Goal: Transaction & Acquisition: Subscribe to service/newsletter

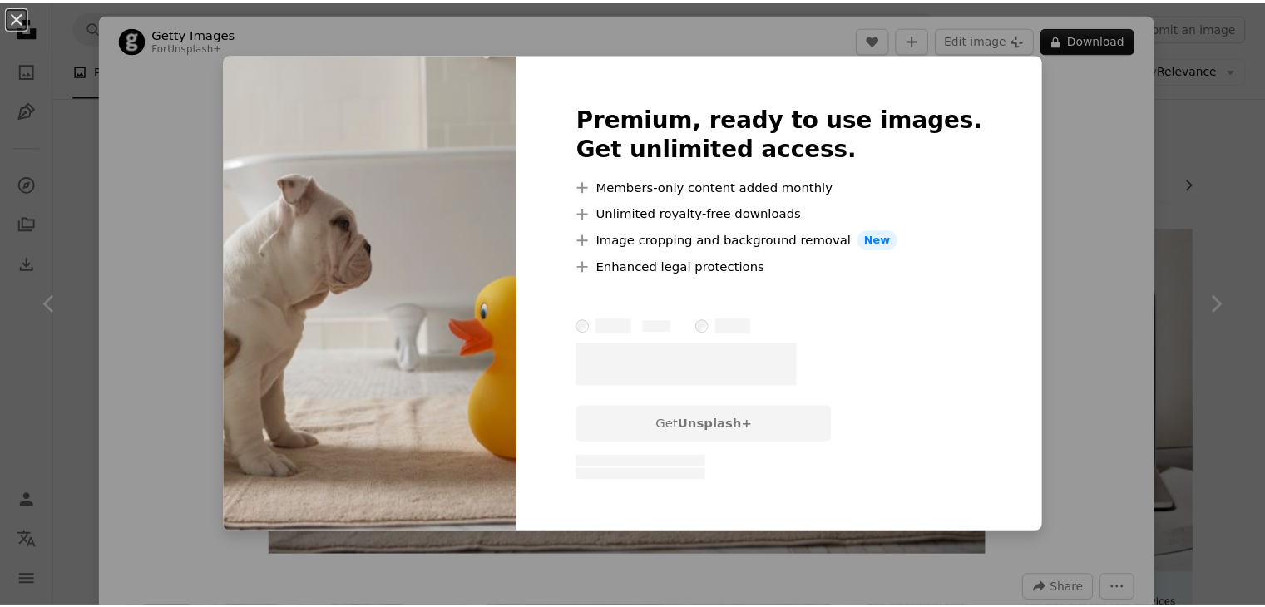
scroll to position [824, 0]
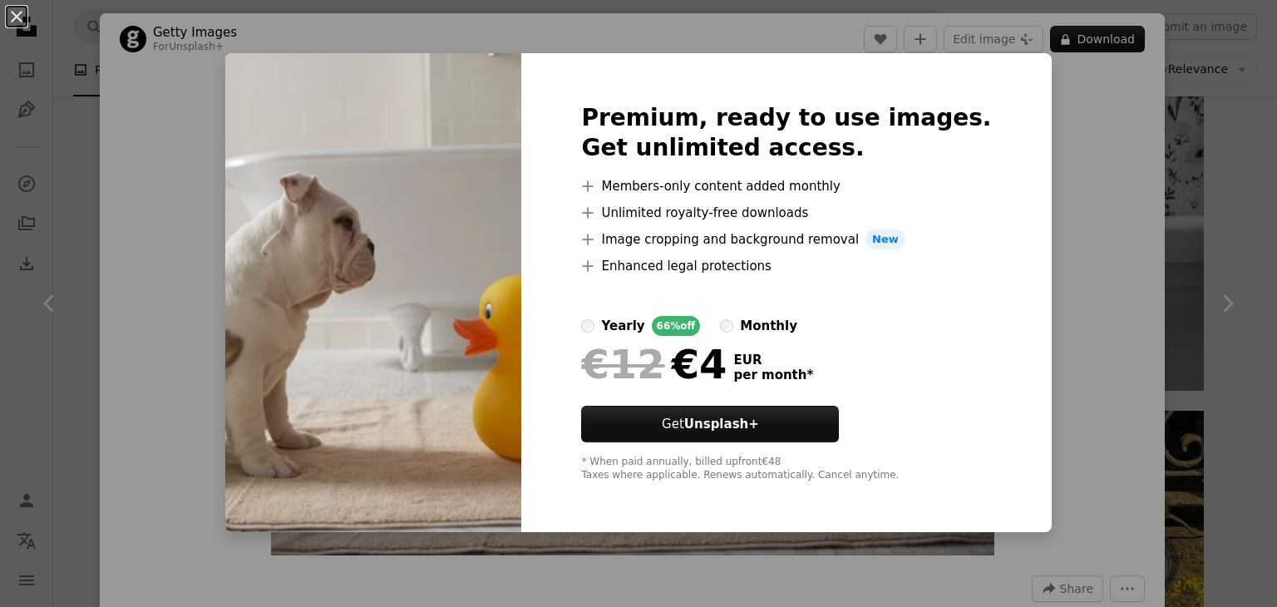
click at [778, 323] on div "monthly" at bounding box center [768, 326] width 57 height 20
click at [17, 14] on button "An X shape" at bounding box center [17, 17] width 20 height 20
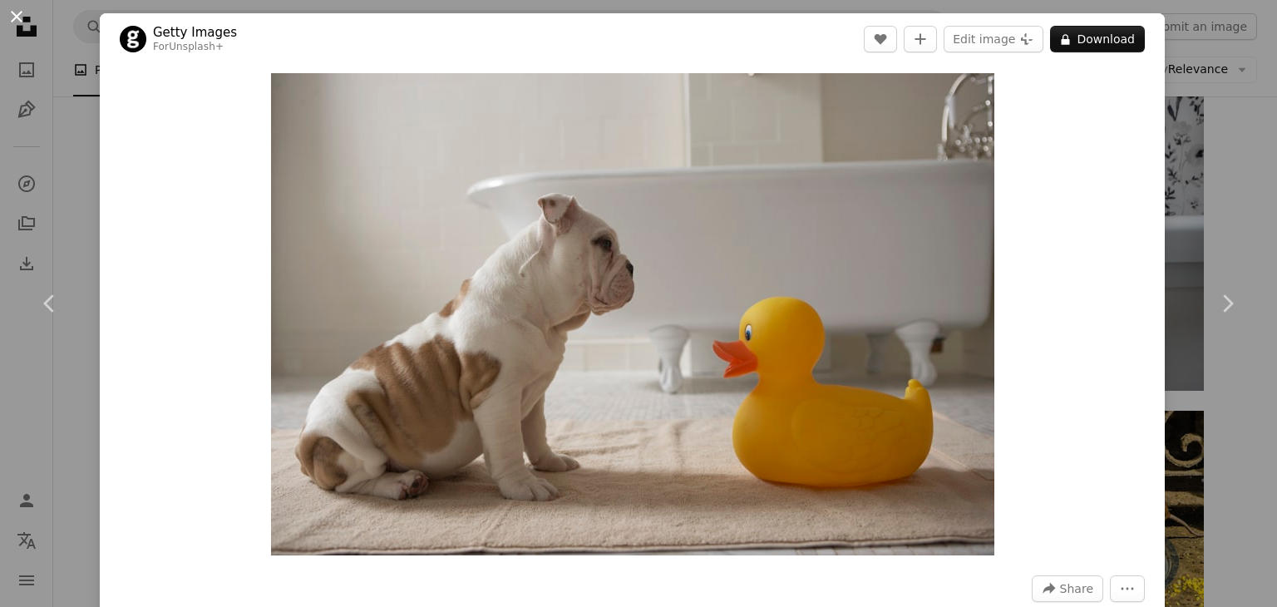
click at [19, 19] on button "An X shape" at bounding box center [17, 17] width 20 height 20
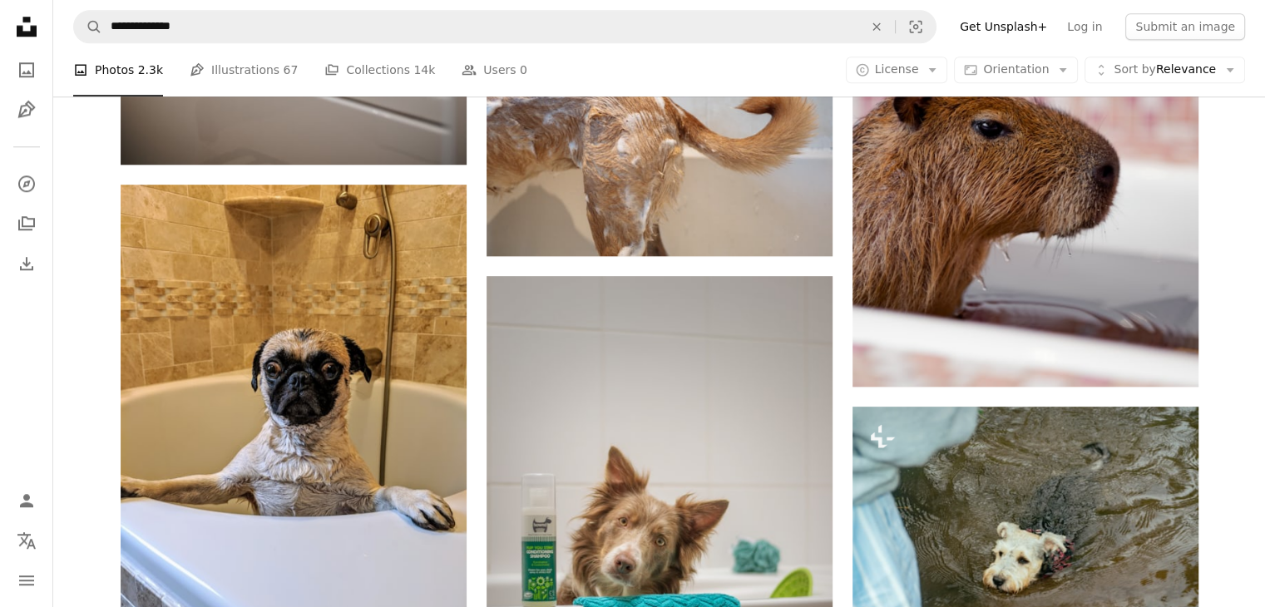
scroll to position [1530, 0]
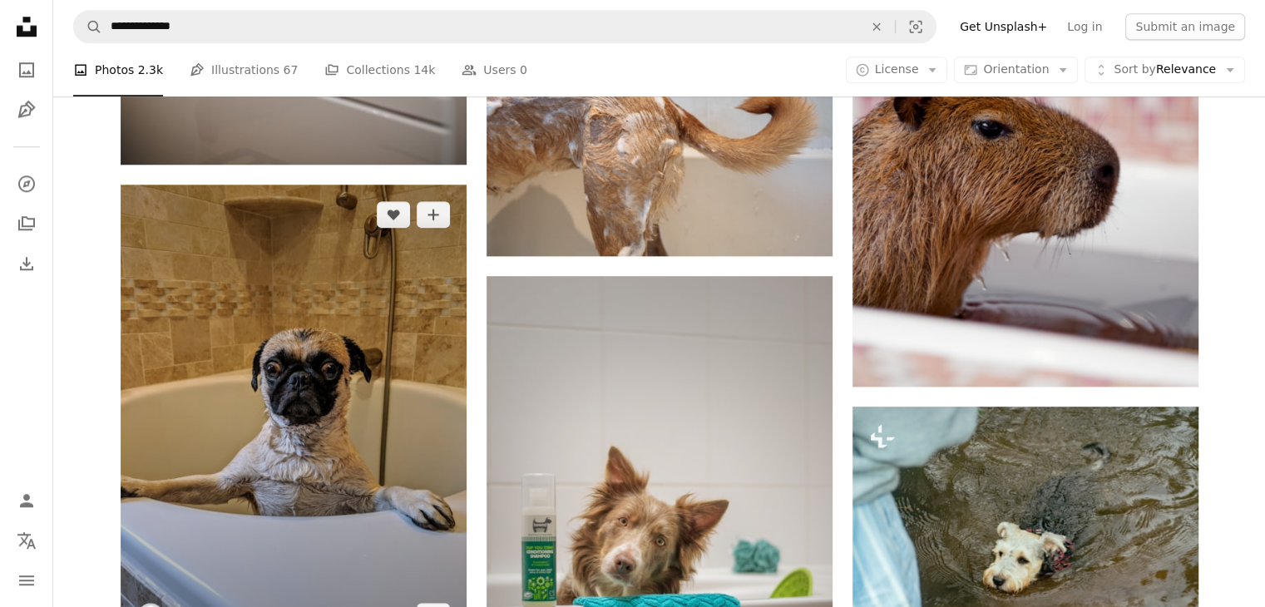
click at [370, 352] on img at bounding box center [294, 416] width 346 height 462
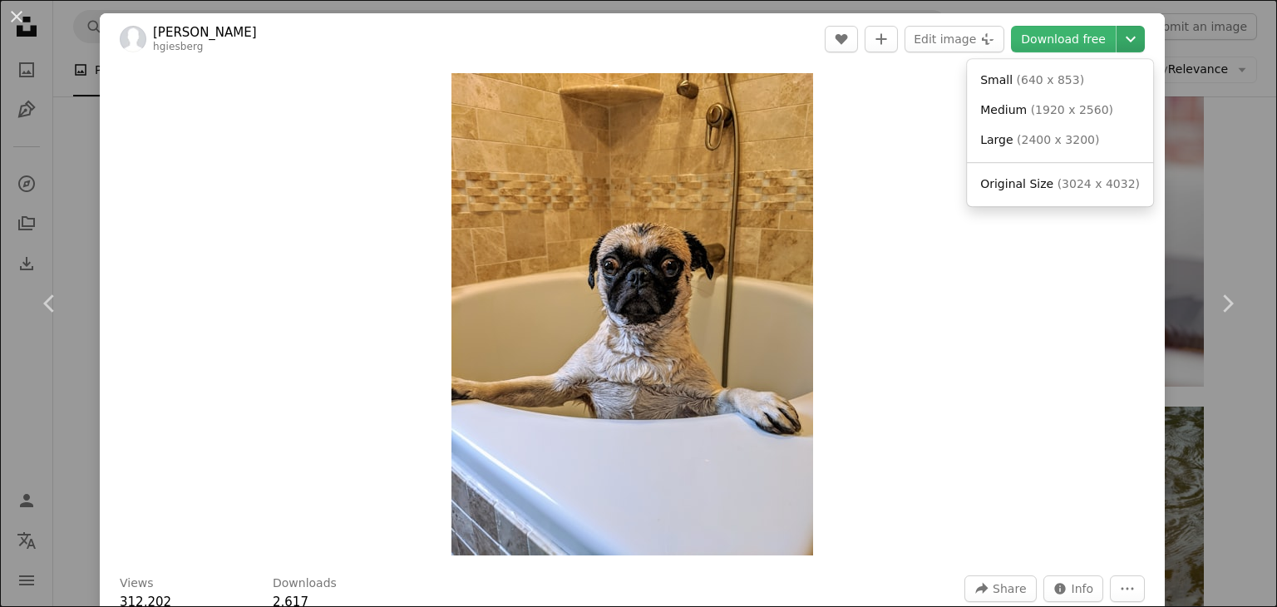
click at [1127, 41] on icon "Chevron down" at bounding box center [1131, 39] width 27 height 20
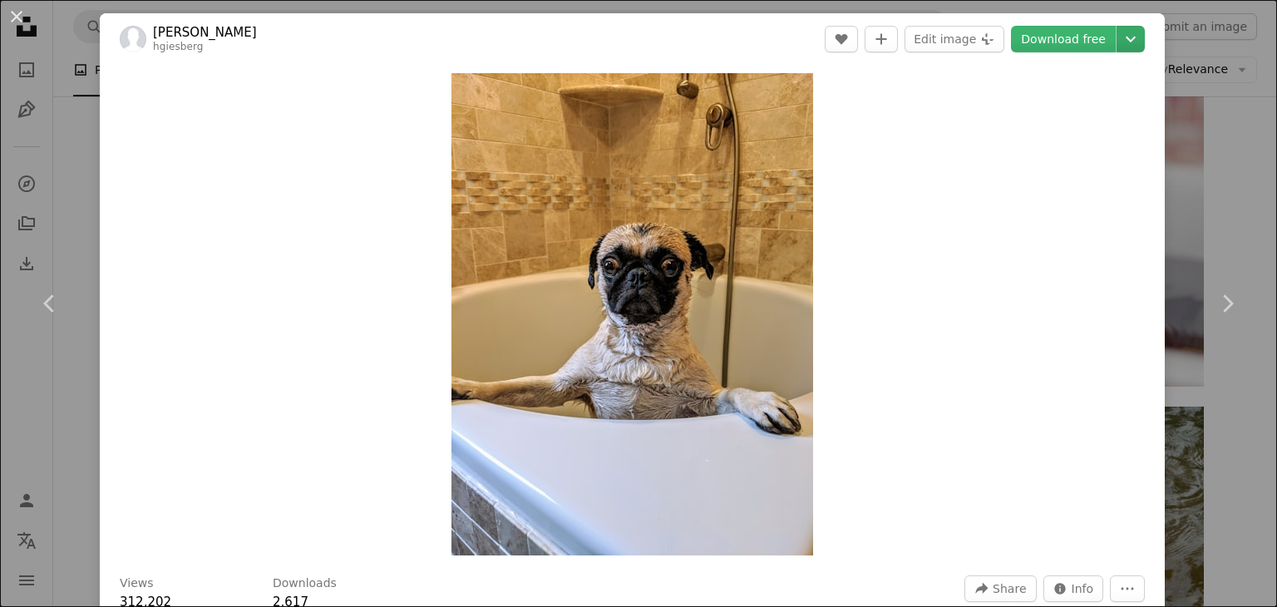
click at [1127, 41] on icon "Chevron down" at bounding box center [1131, 39] width 27 height 20
click at [1076, 43] on link "Download free" at bounding box center [1063, 39] width 105 height 27
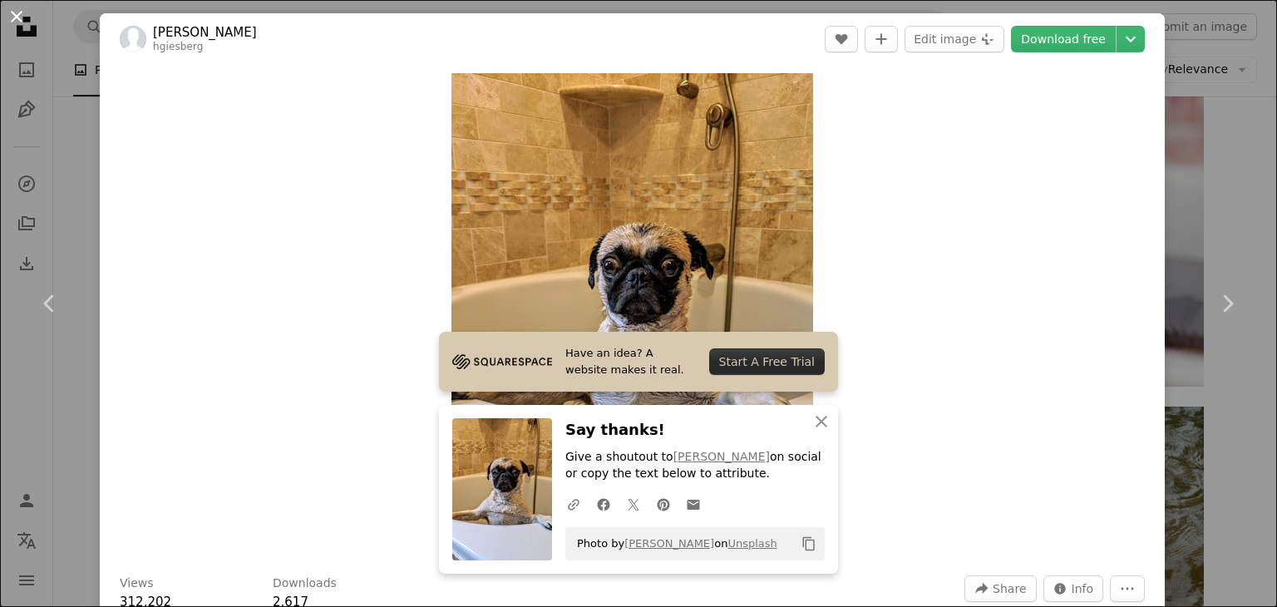
click at [17, 14] on button "An X shape" at bounding box center [17, 17] width 20 height 20
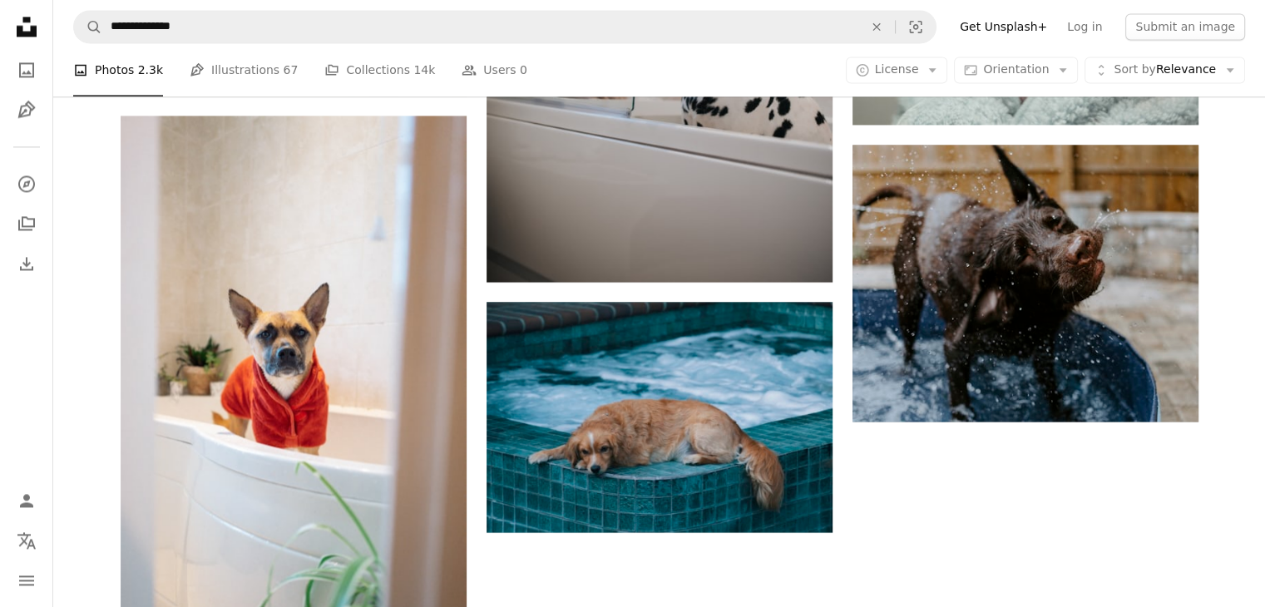
scroll to position [2581, 0]
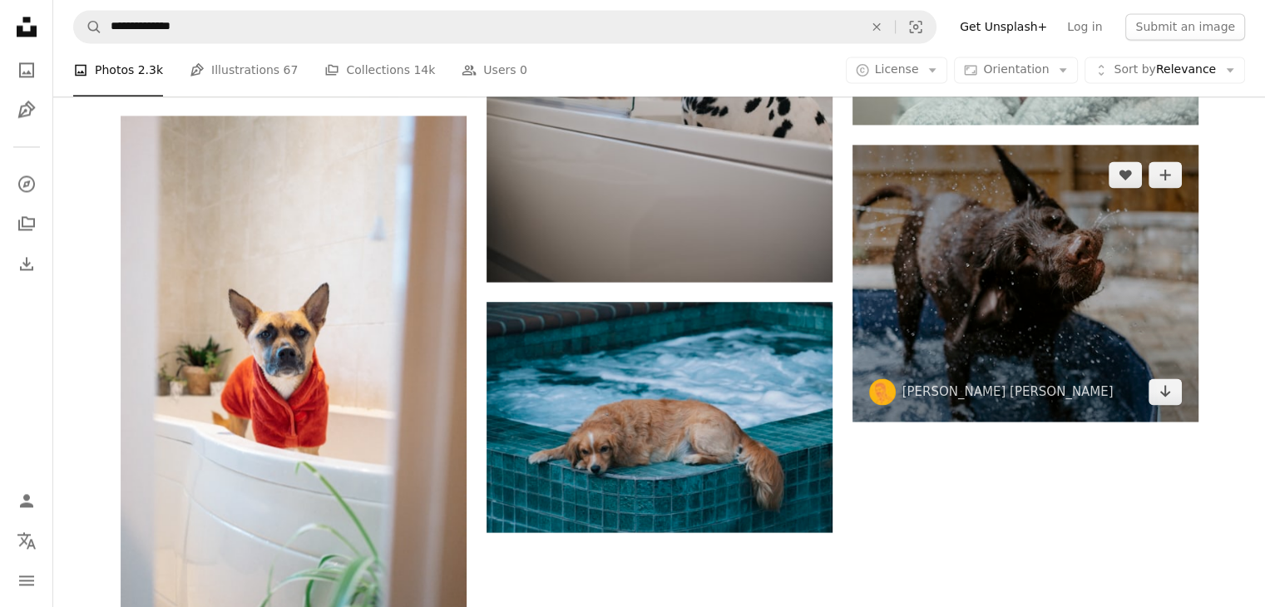
click at [980, 258] on img at bounding box center [1025, 283] width 346 height 277
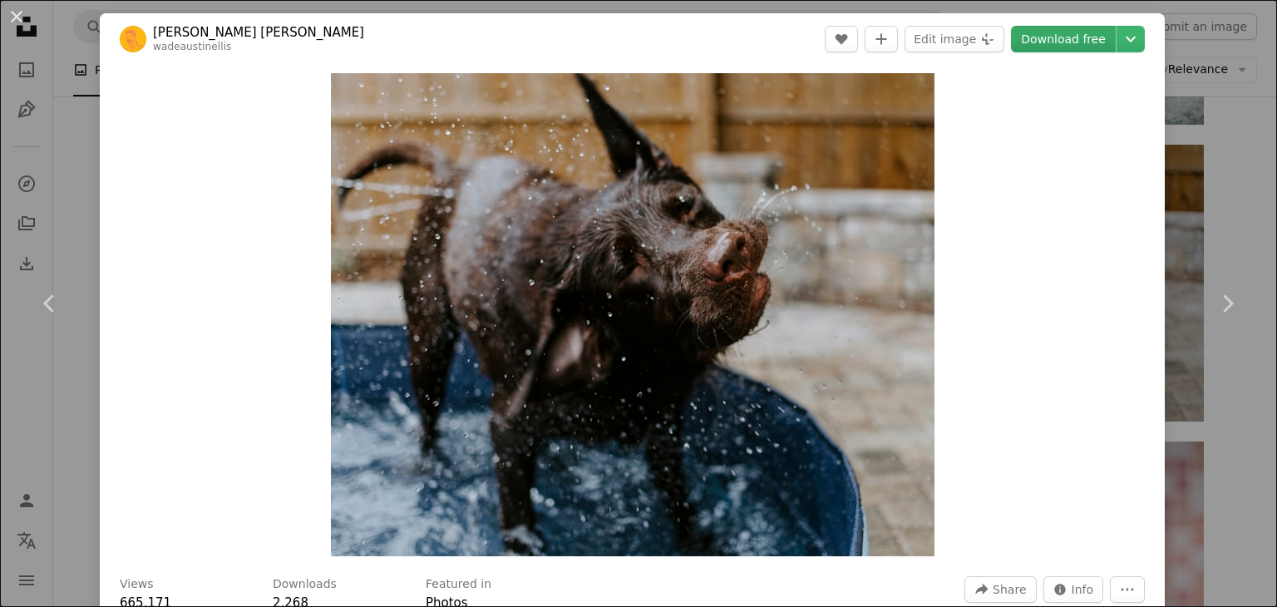
click at [1067, 41] on link "Download free" at bounding box center [1063, 39] width 105 height 27
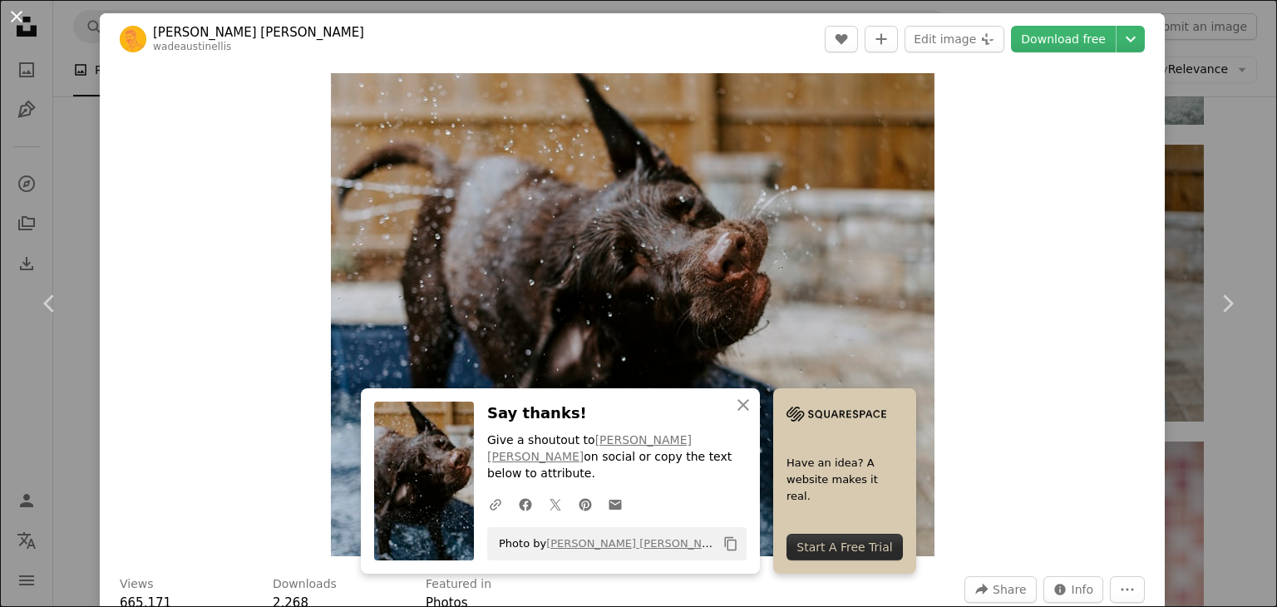
click at [15, 12] on button "An X shape" at bounding box center [17, 17] width 20 height 20
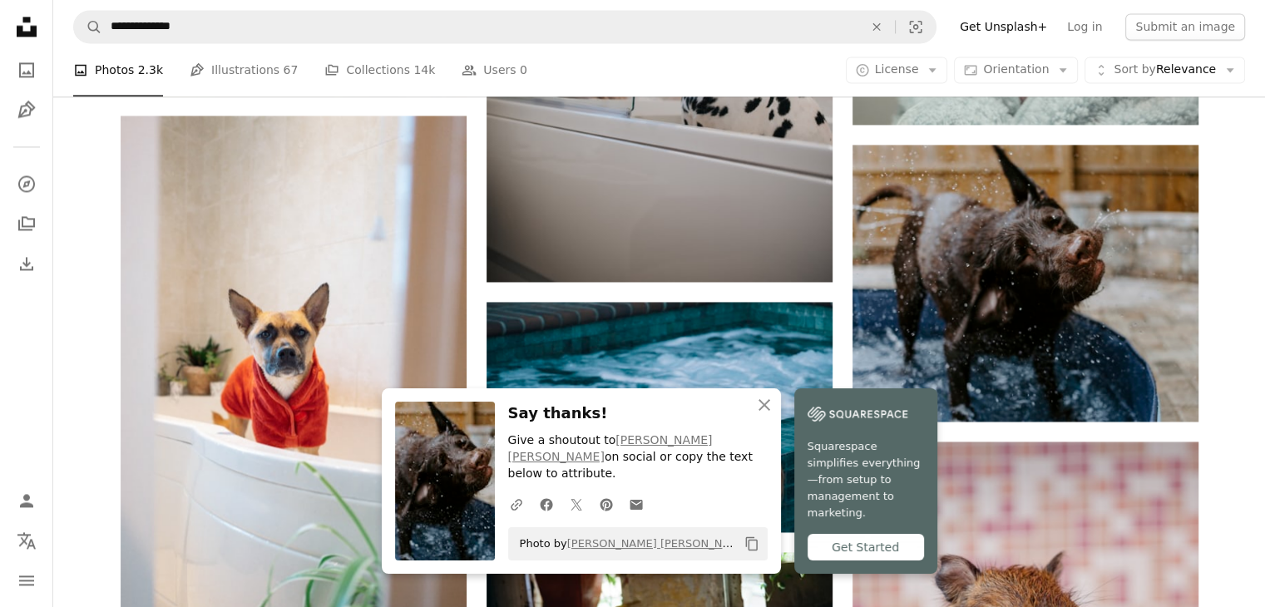
click at [1222, 397] on div "Plus sign for Unsplash+ A heart A plus sign JSB Co. For Unsplash+ A lock Downlo…" at bounding box center [659, 377] width 1212 height 5460
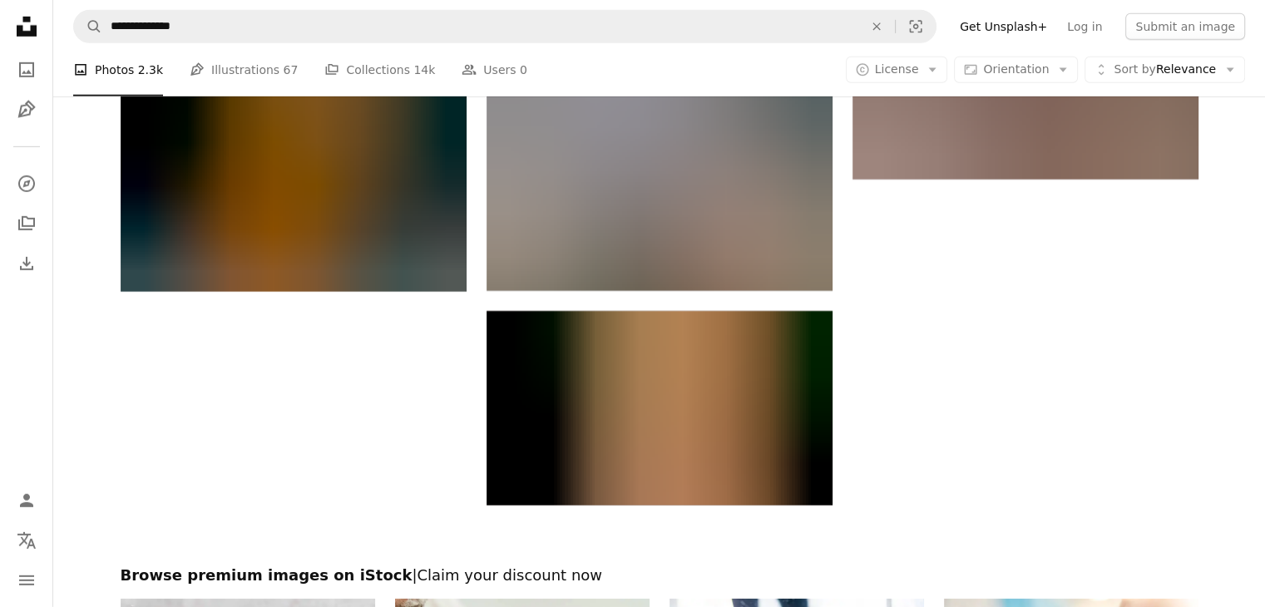
scroll to position [5182, 0]
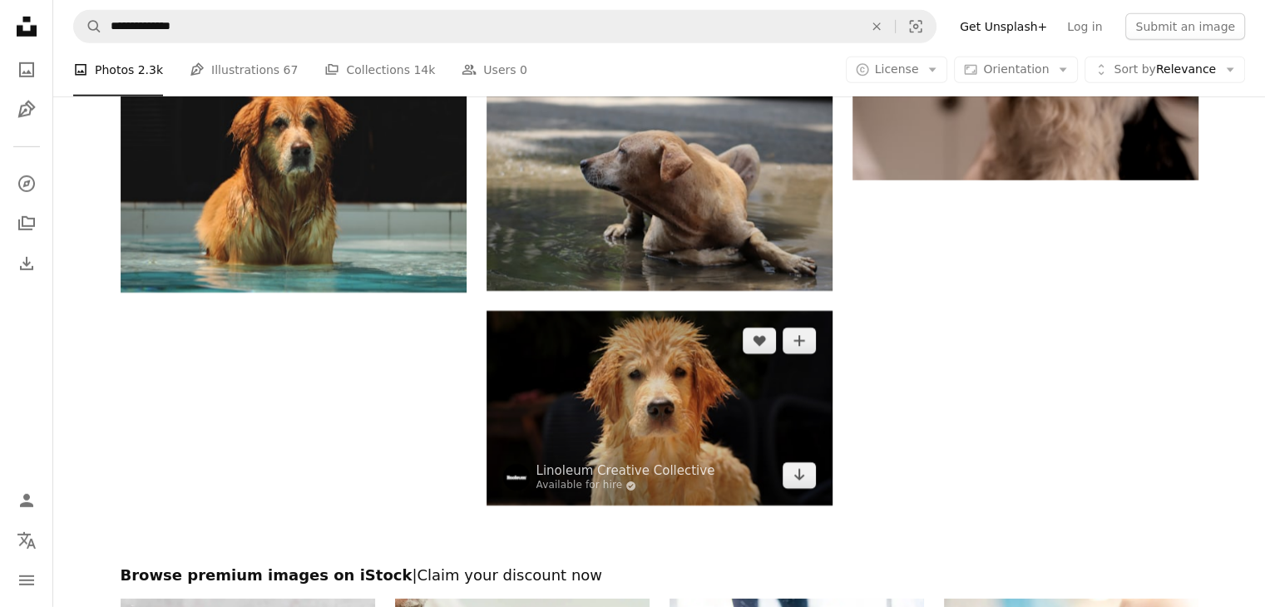
click at [720, 421] on img at bounding box center [659, 408] width 346 height 195
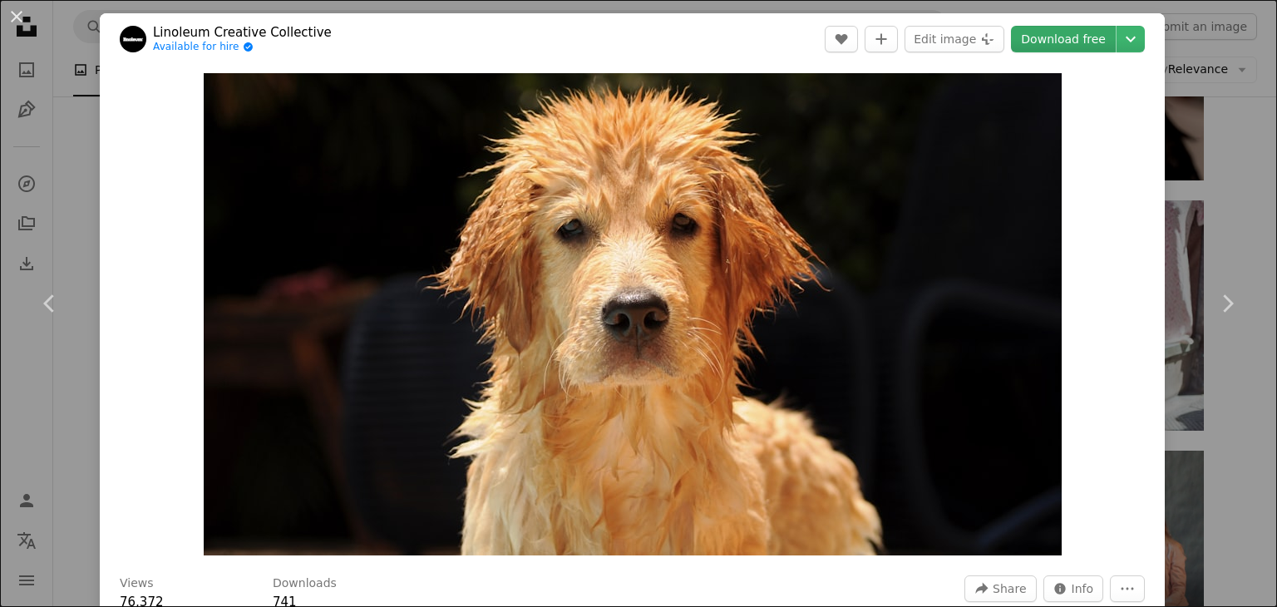
click at [1059, 43] on link "Download free" at bounding box center [1063, 39] width 105 height 27
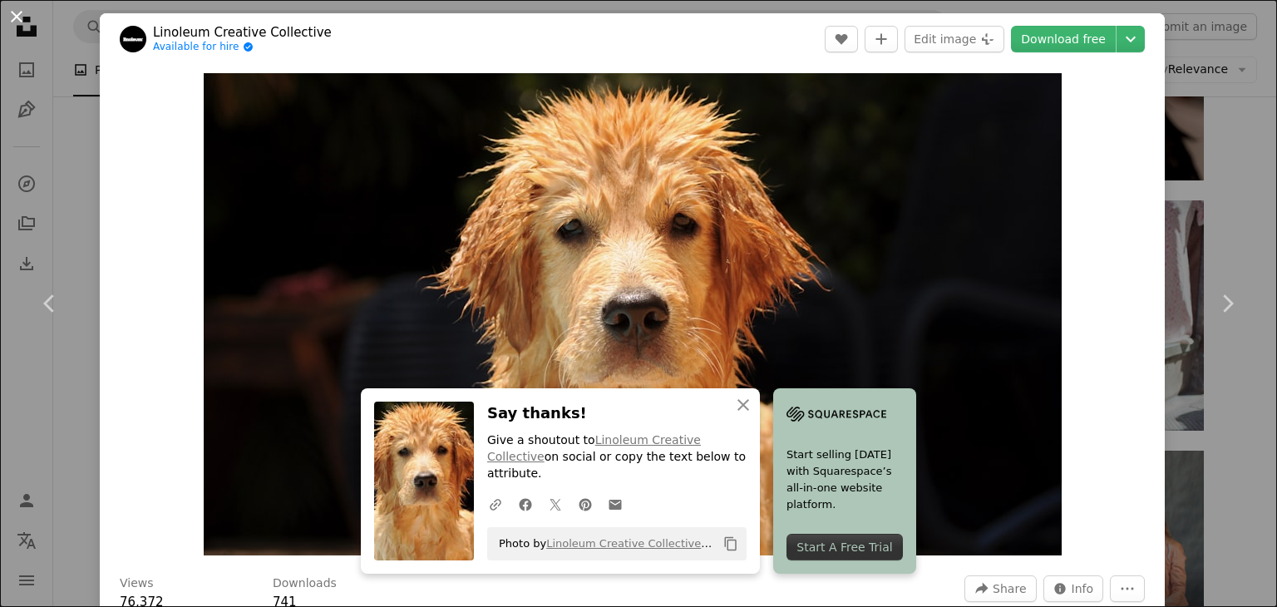
click at [11, 17] on button "An X shape" at bounding box center [17, 17] width 20 height 20
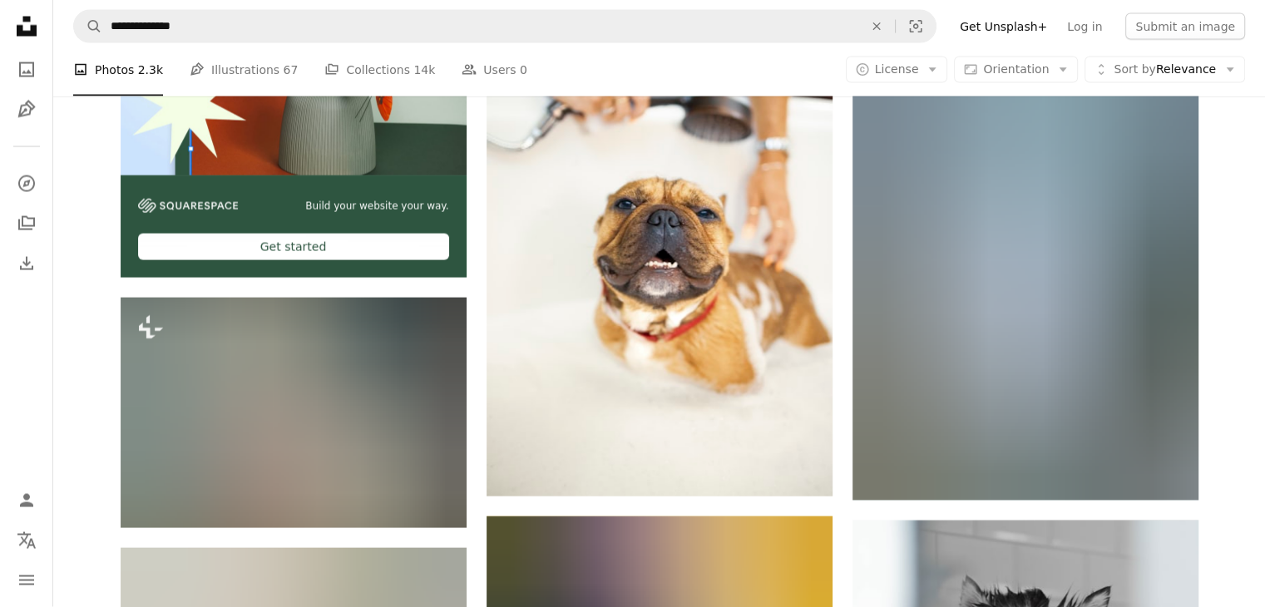
scroll to position [3403, 0]
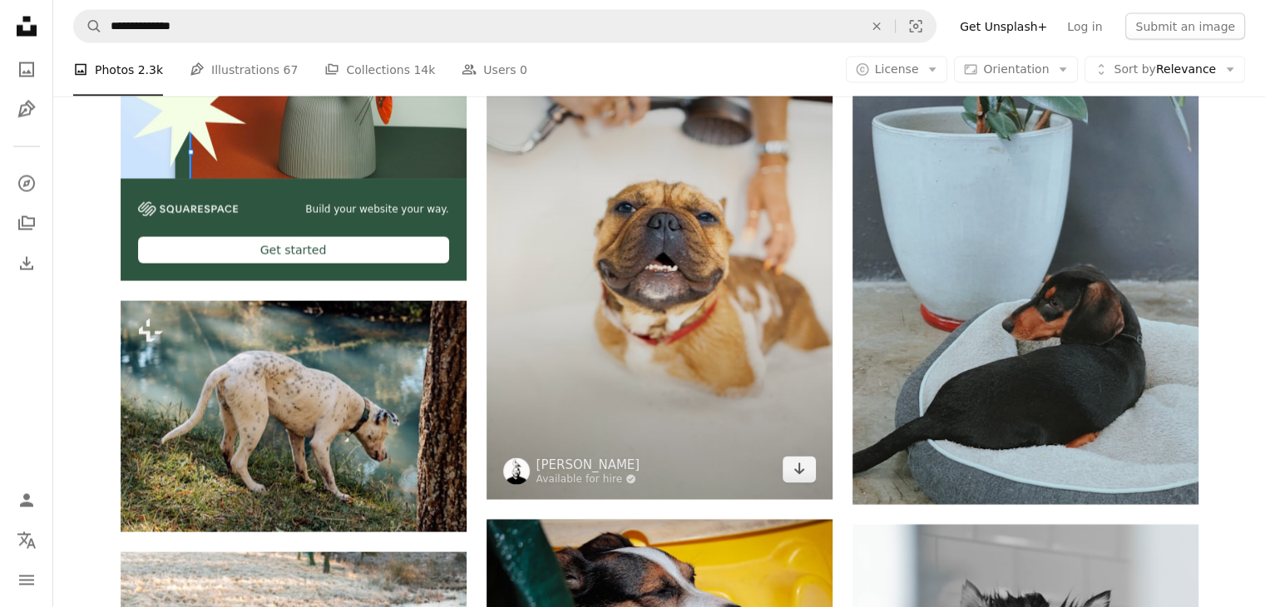
click at [722, 397] on img at bounding box center [659, 240] width 346 height 519
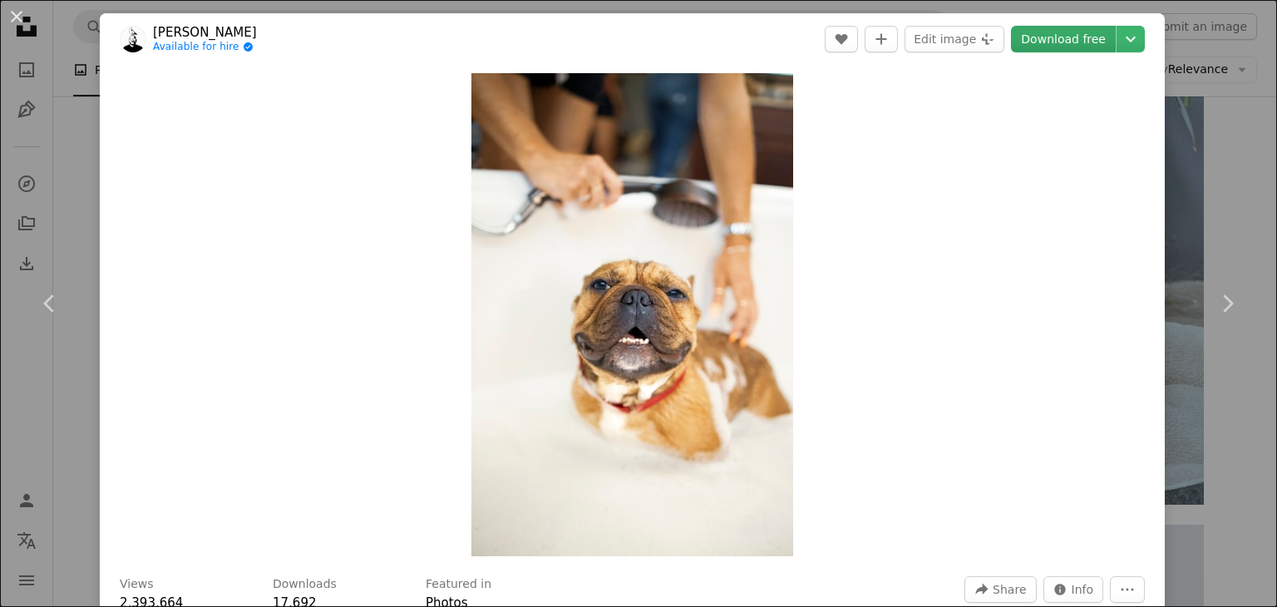
click at [1065, 44] on link "Download free" at bounding box center [1063, 39] width 105 height 27
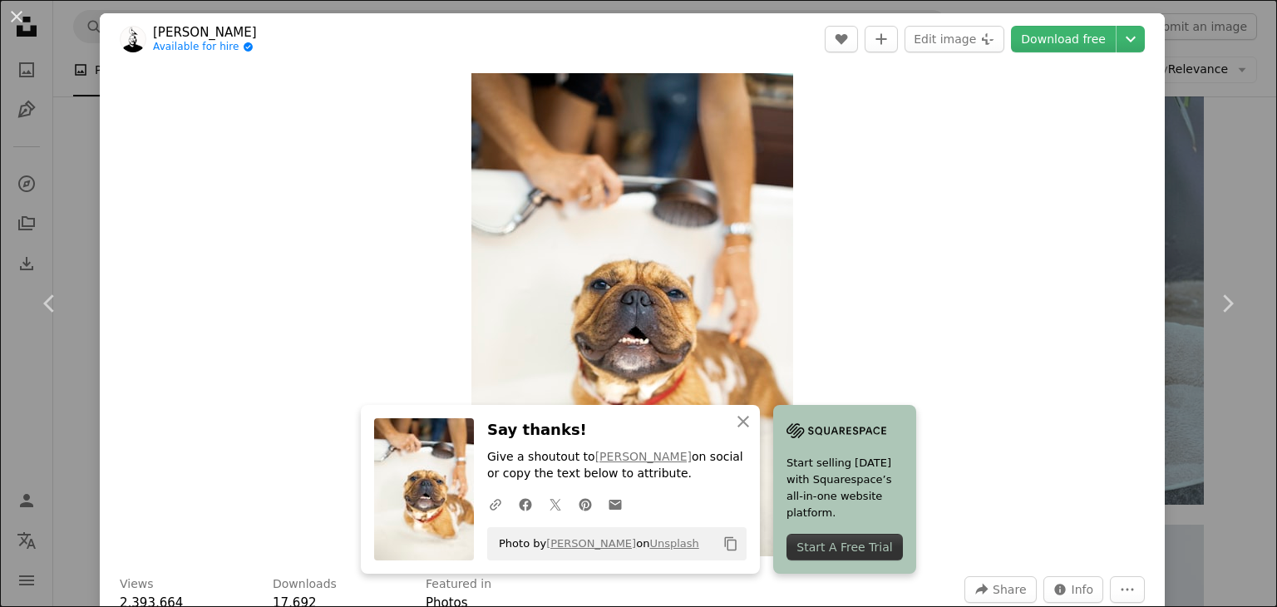
click at [1232, 170] on div "An X shape Chevron left Chevron right [PERSON_NAME] Available for hire A checkm…" at bounding box center [638, 303] width 1277 height 607
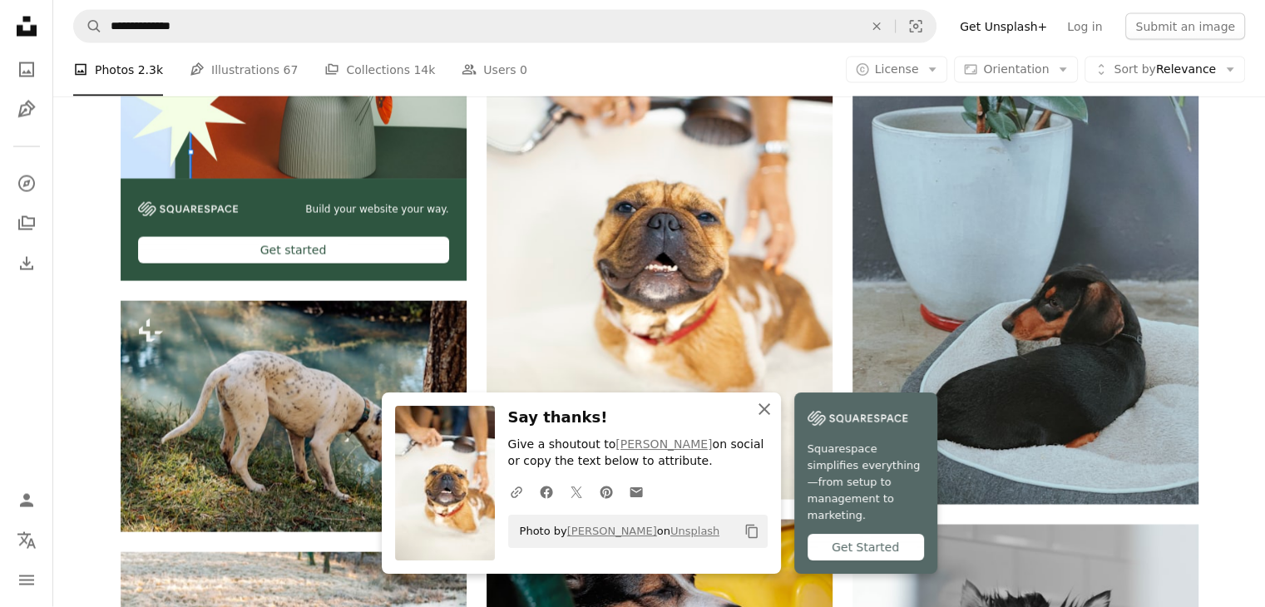
click at [758, 419] on icon "An X shape" at bounding box center [764, 409] width 20 height 20
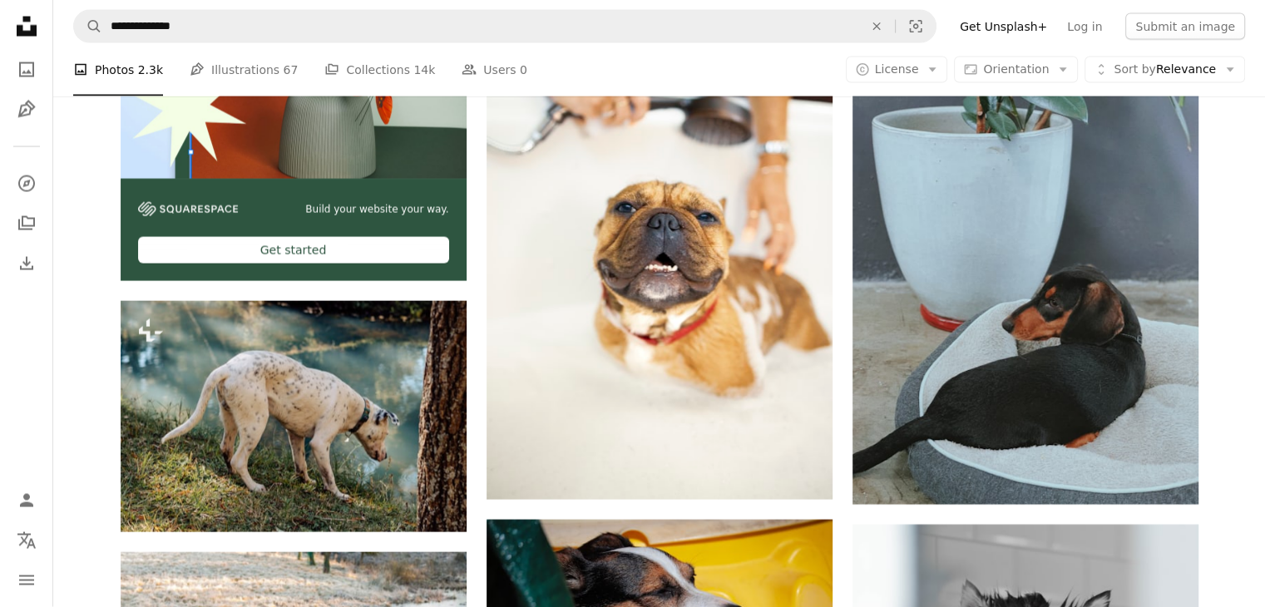
drag, startPoint x: 758, startPoint y: 422, endPoint x: 839, endPoint y: 355, distance: 105.1
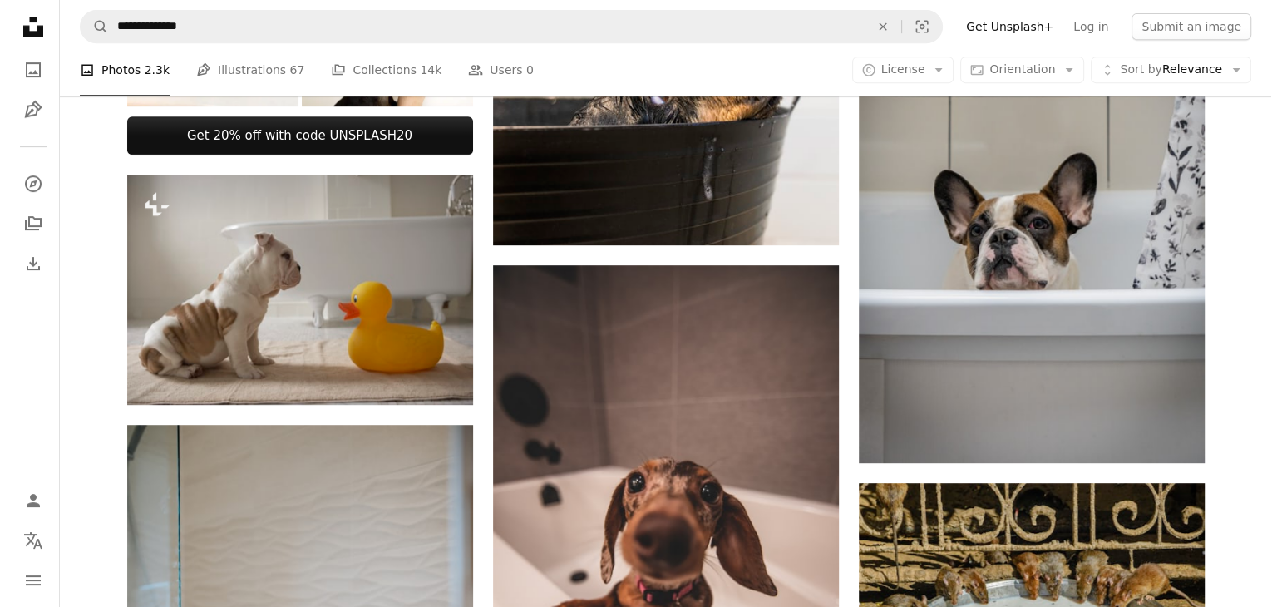
scroll to position [752, 0]
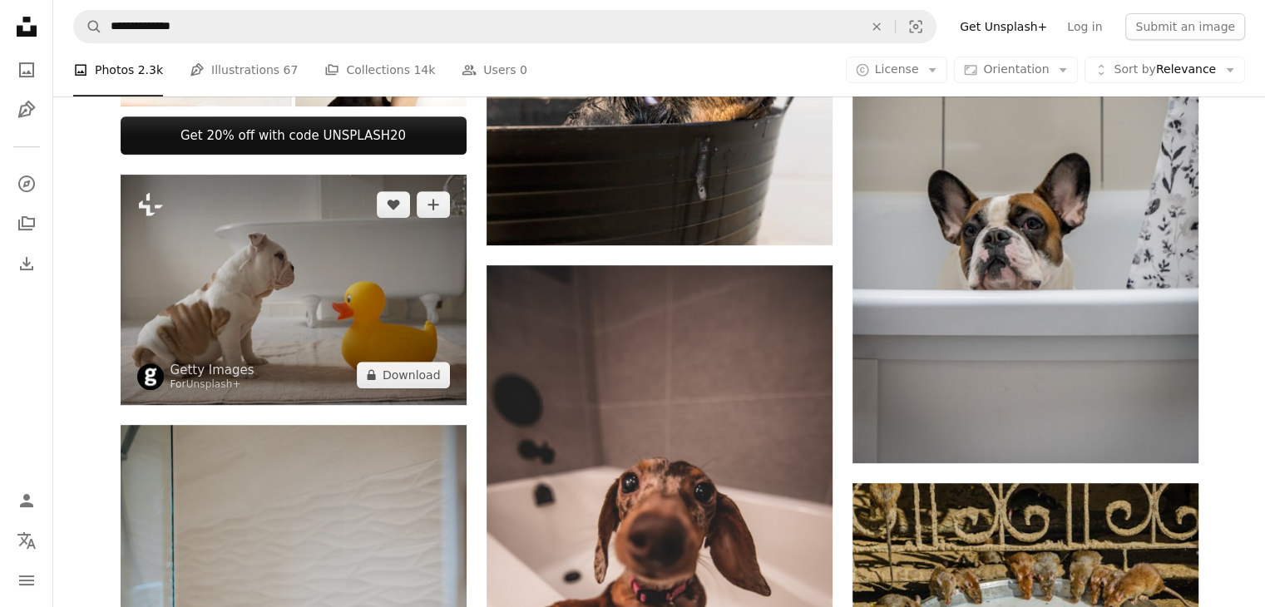
click at [394, 327] on img at bounding box center [294, 290] width 346 height 230
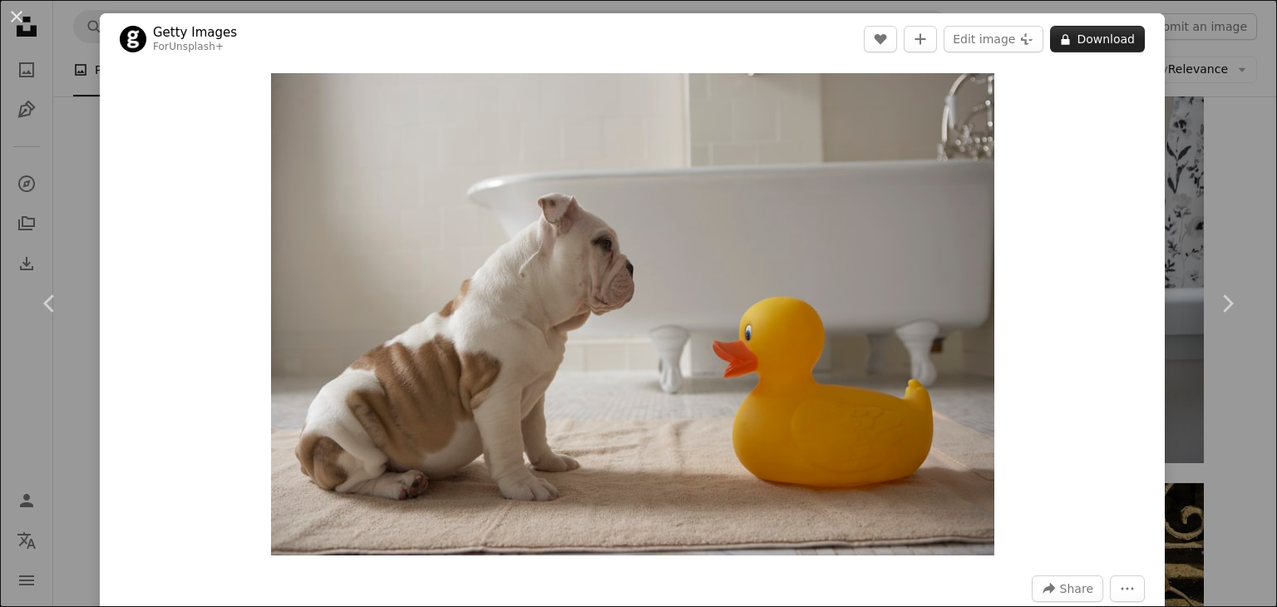
click at [1095, 37] on button "A lock Download" at bounding box center [1097, 39] width 95 height 27
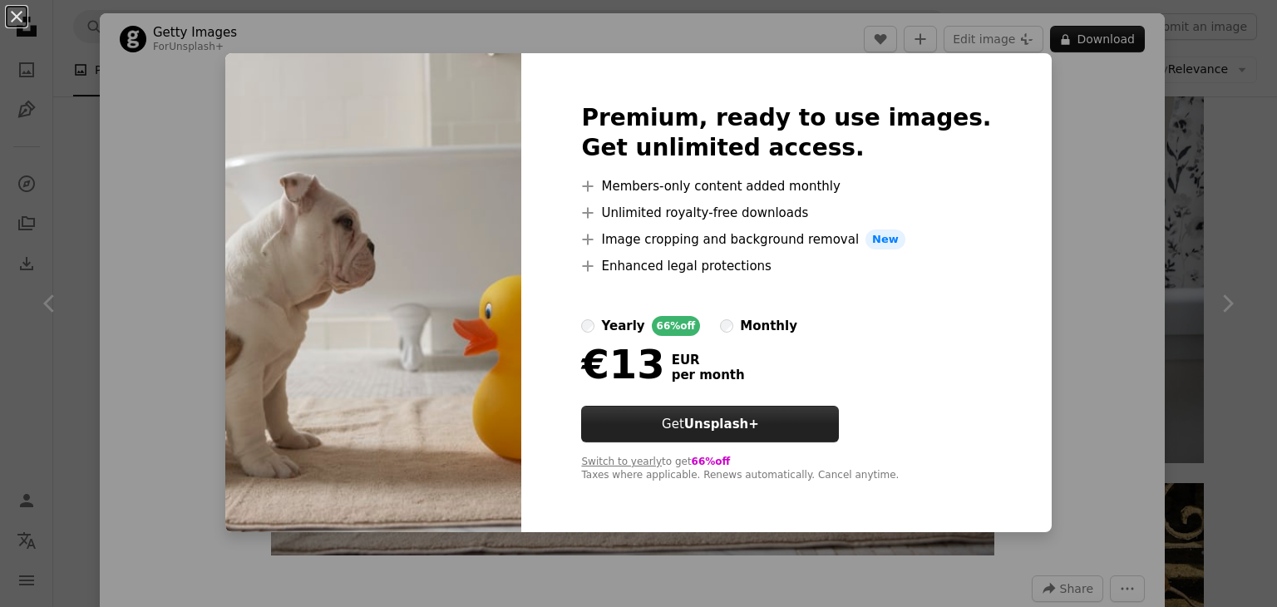
click at [729, 426] on strong "Unsplash+" at bounding box center [721, 424] width 75 height 15
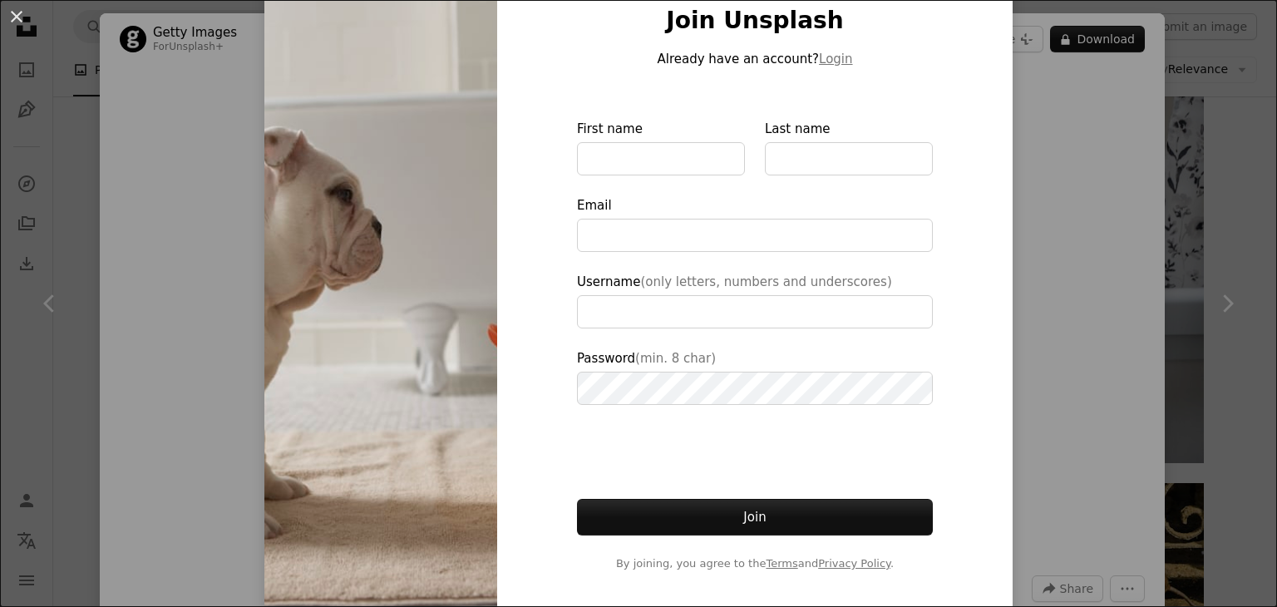
scroll to position [88, 0]
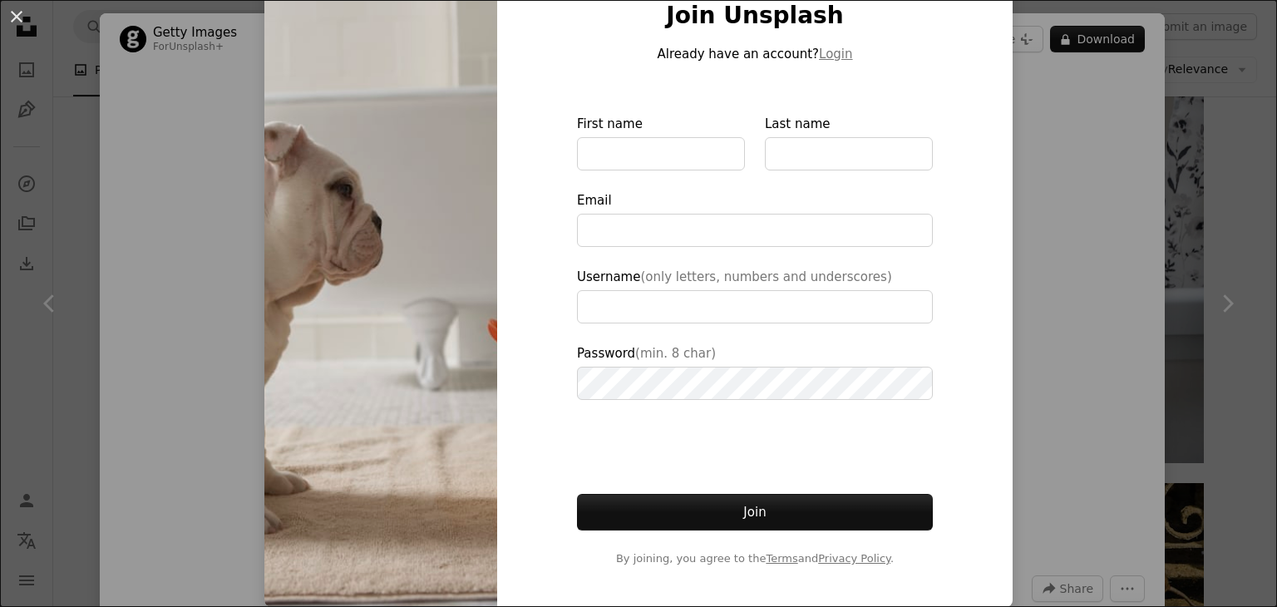
type input "**********"
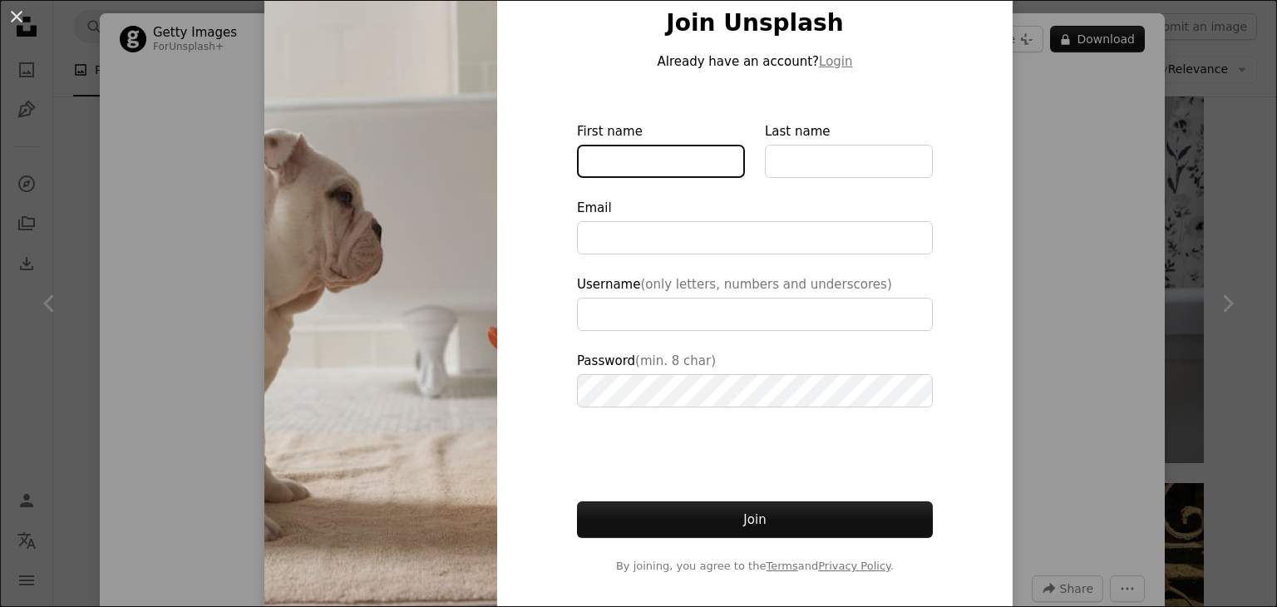
click at [613, 159] on input "First name" at bounding box center [661, 161] width 168 height 33
type input "*****"
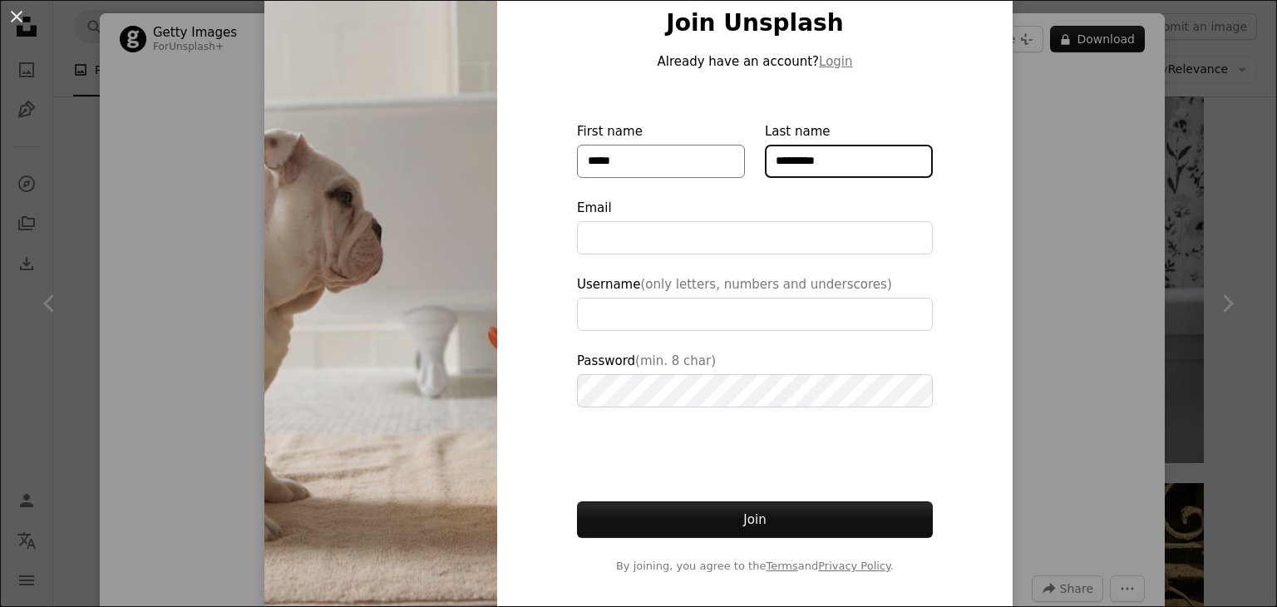
type input "*********"
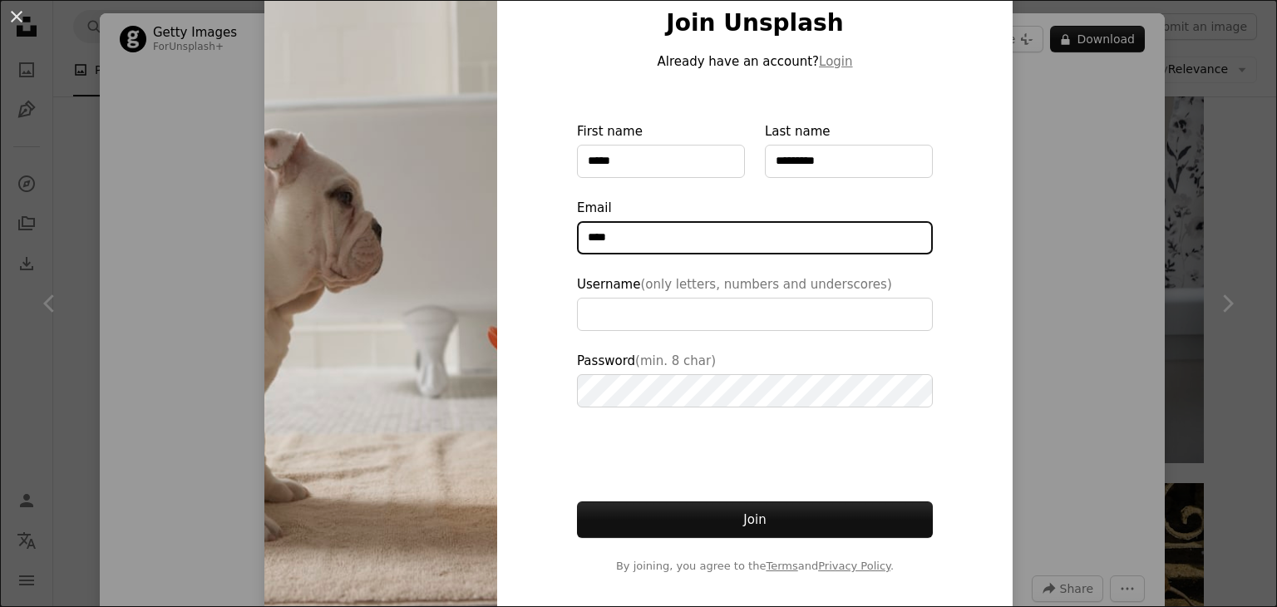
type input "**********"
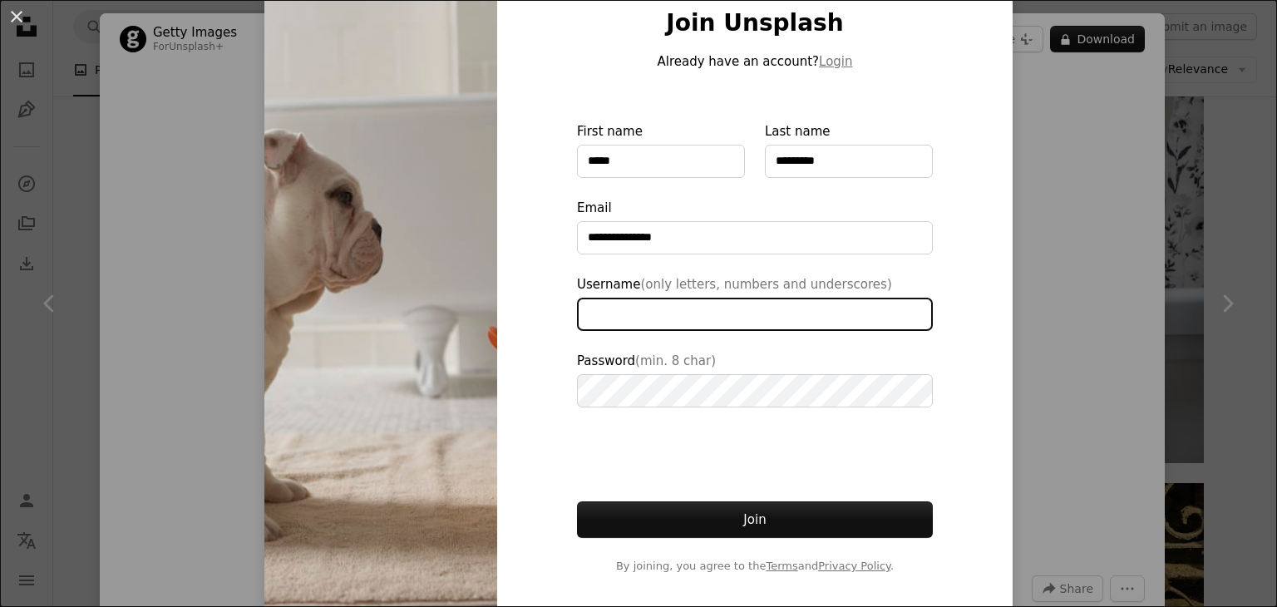
click at [647, 304] on input "Username (only letters, numbers and underscores)" at bounding box center [755, 314] width 356 height 33
type input "*"
type input "*****"
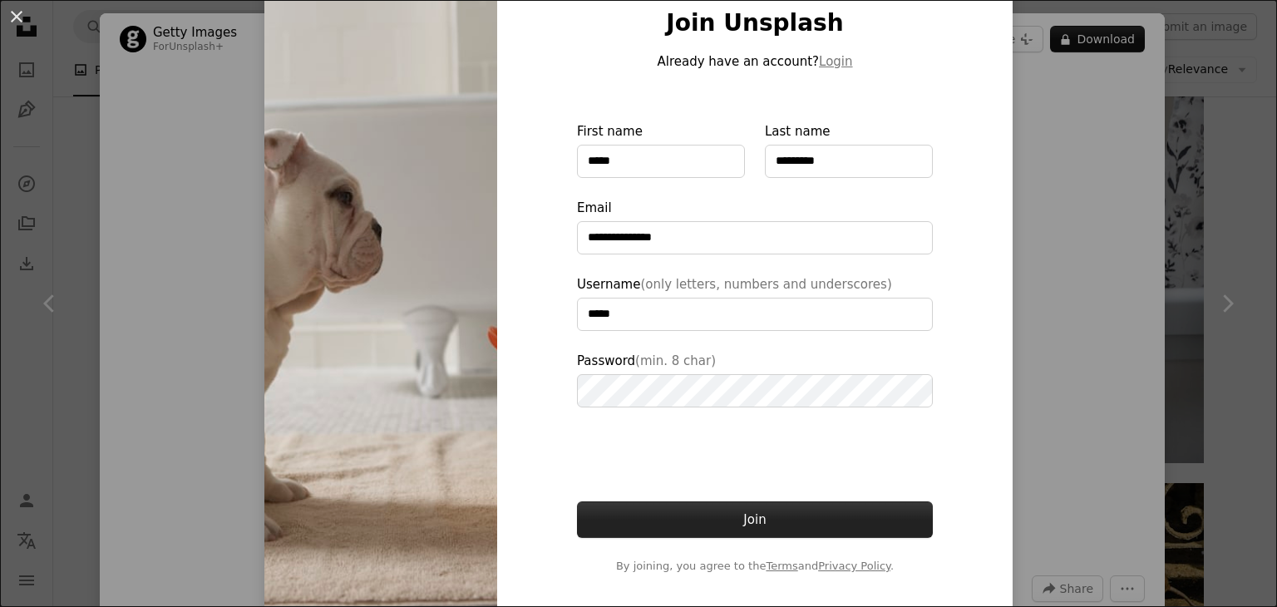
click at [735, 526] on button "Join" at bounding box center [755, 519] width 356 height 37
